Goal: Transaction & Acquisition: Book appointment/travel/reservation

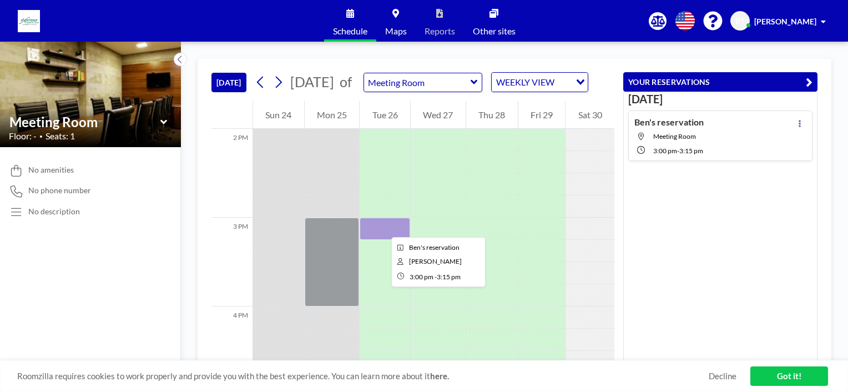
scroll to position [1265, 0]
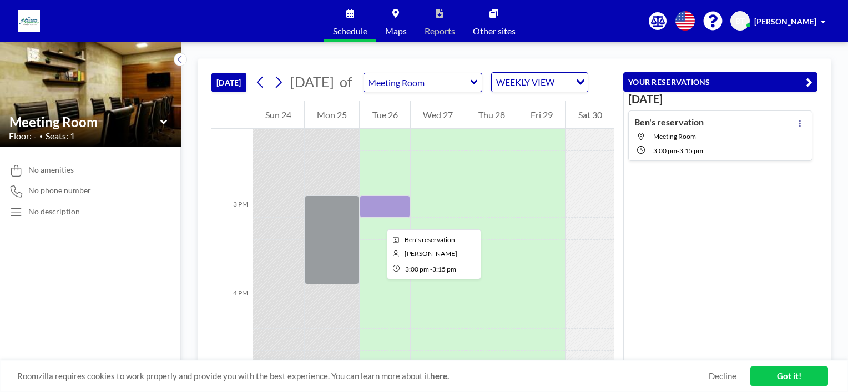
click at [378, 217] on div at bounding box center [384, 206] width 50 height 22
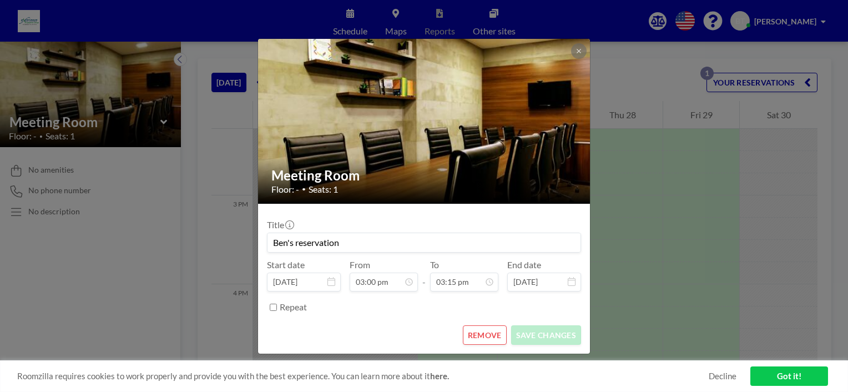
scroll to position [1205, 0]
click at [482, 333] on button "REMOVE" at bounding box center [485, 334] width 44 height 19
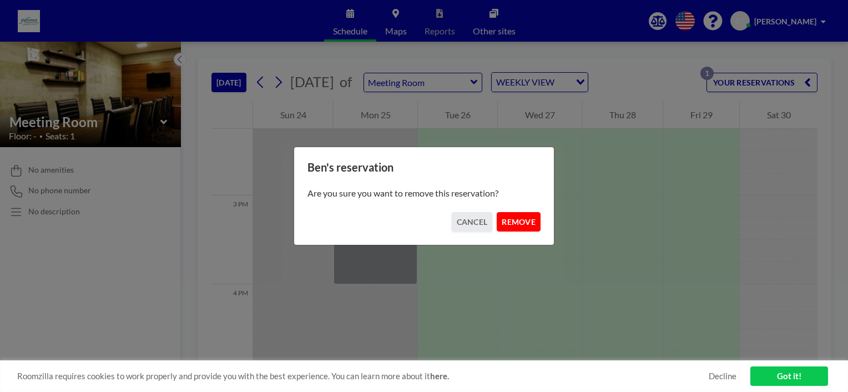
click at [525, 219] on button "REMOVE" at bounding box center [519, 221] width 44 height 19
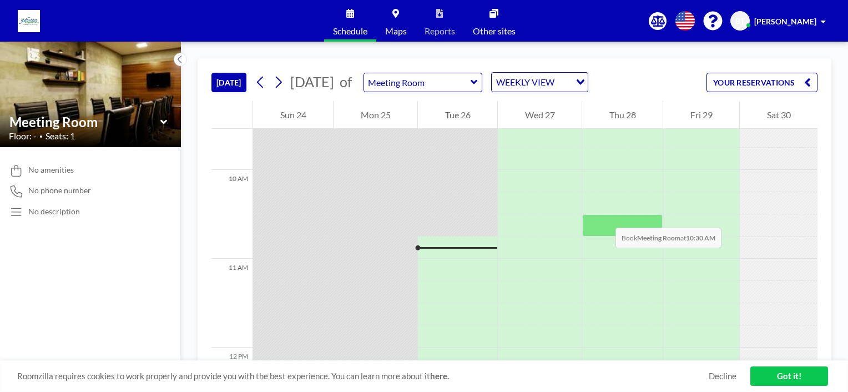
scroll to position [821, 0]
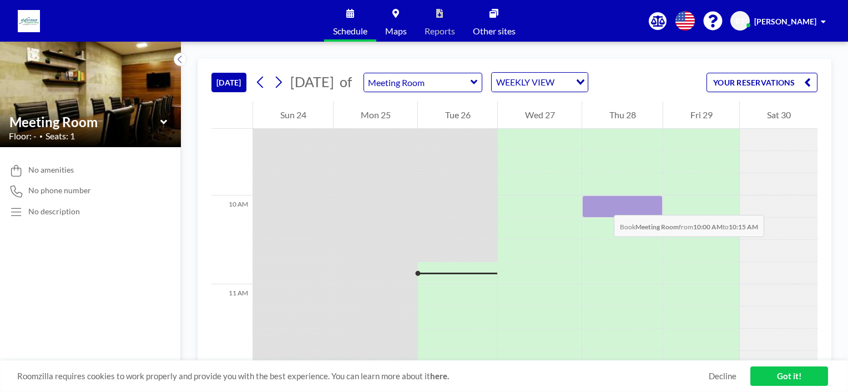
click at [602, 204] on div at bounding box center [622, 206] width 80 height 22
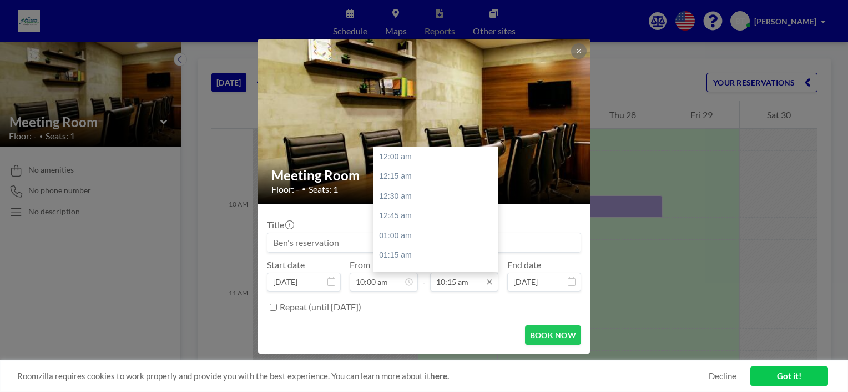
scroll to position [810, 0]
click at [406, 254] on div "11:30 am" at bounding box center [438, 255] width 130 height 20
type input "11:30 am"
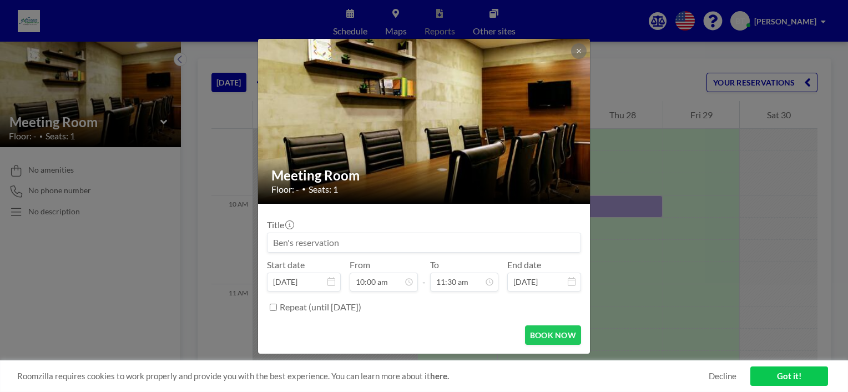
scroll to position [909, 0]
click at [557, 337] on button "BOOK NOW" at bounding box center [553, 334] width 56 height 19
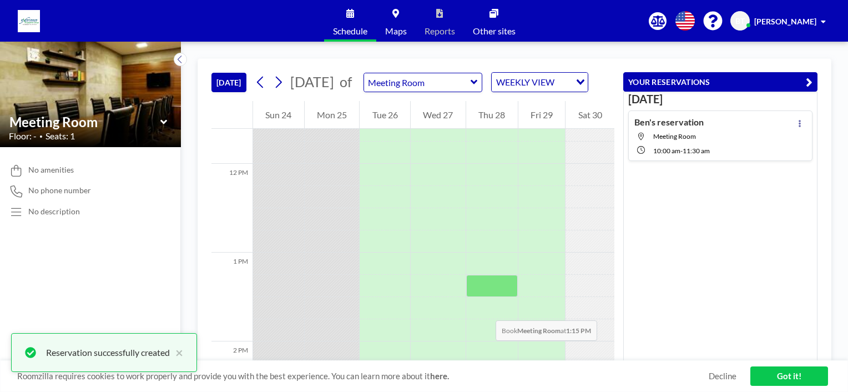
scroll to position [1043, 0]
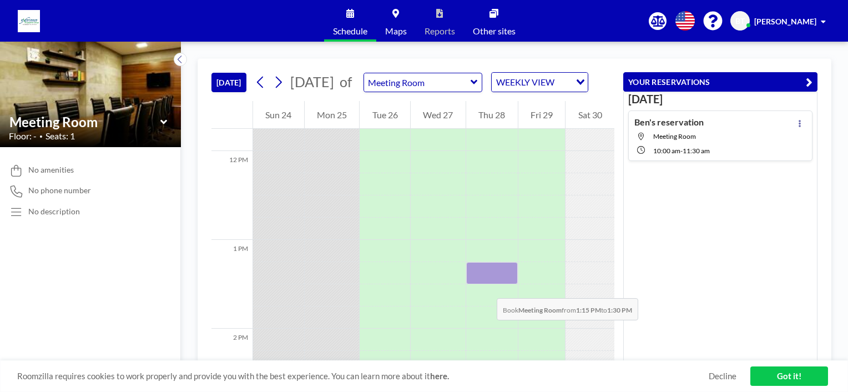
click at [485, 284] on div at bounding box center [492, 273] width 52 height 22
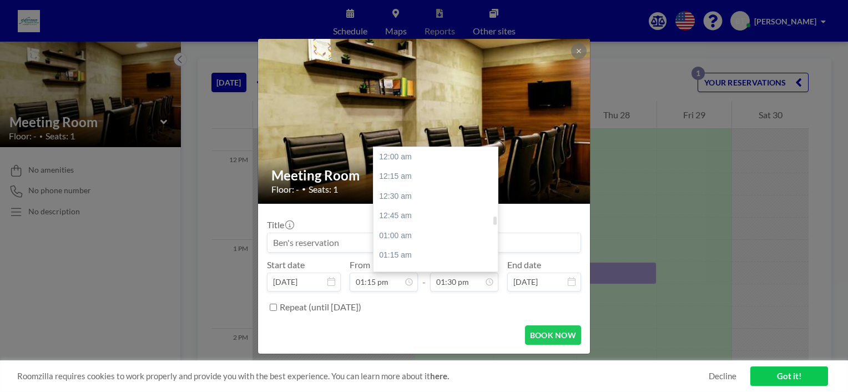
scroll to position [1066, 0]
click at [407, 237] on div "02:30 pm" at bounding box center [438, 236] width 130 height 20
type input "02:30 pm"
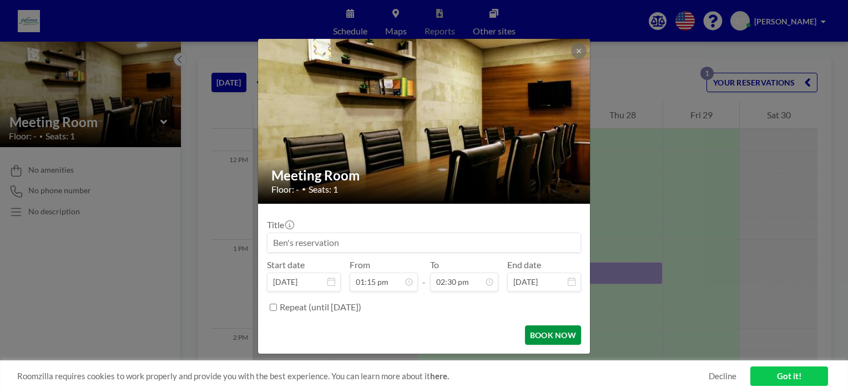
click at [559, 336] on button "BOOK NOW" at bounding box center [553, 334] width 56 height 19
